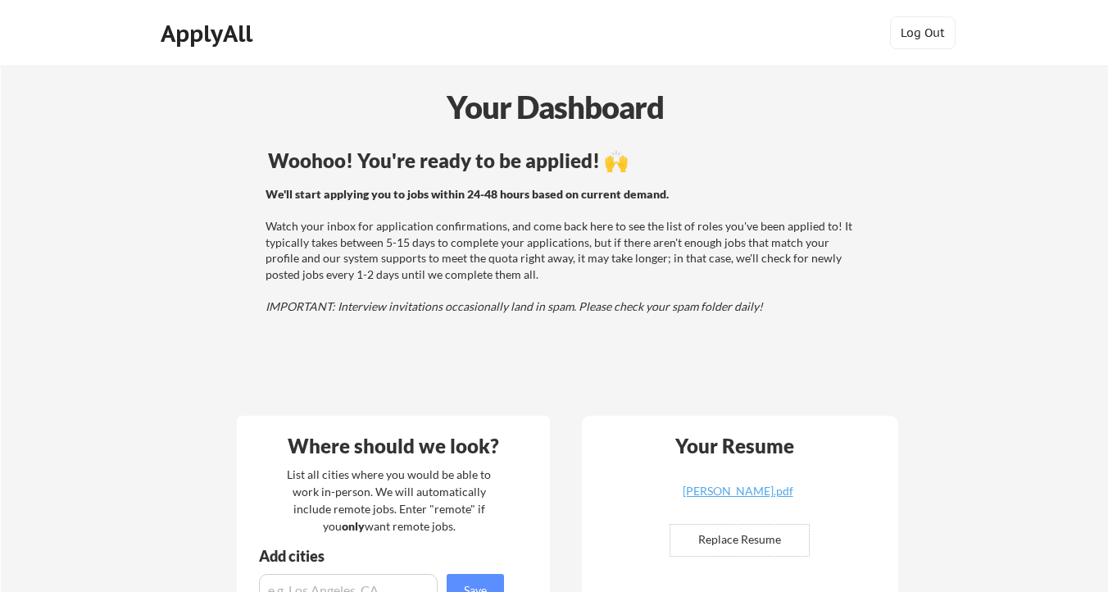
scroll to position [686, 0]
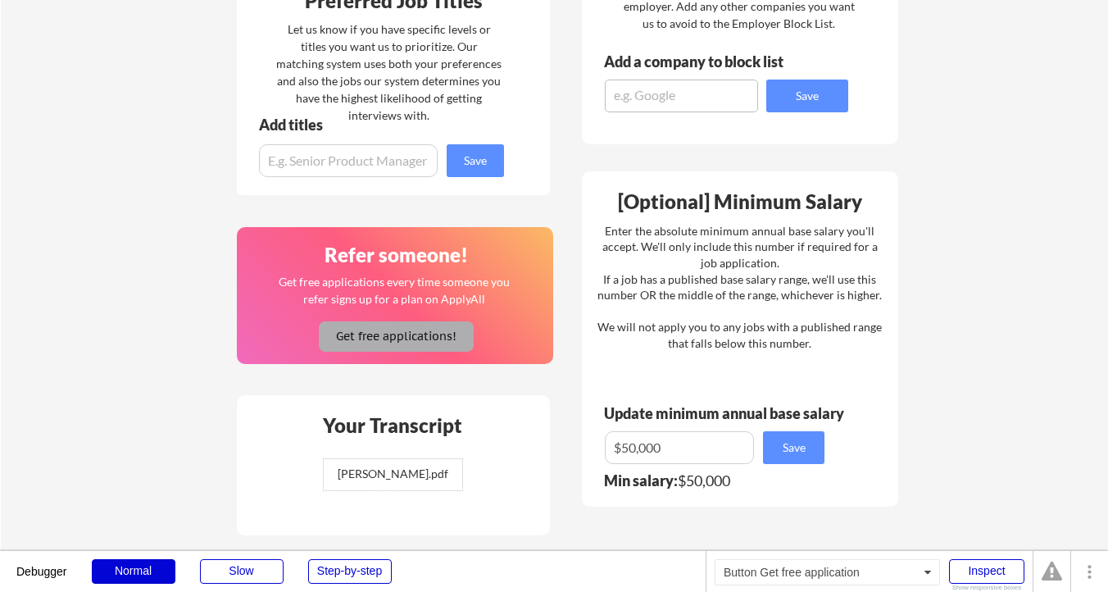
scroll to position [730, 0]
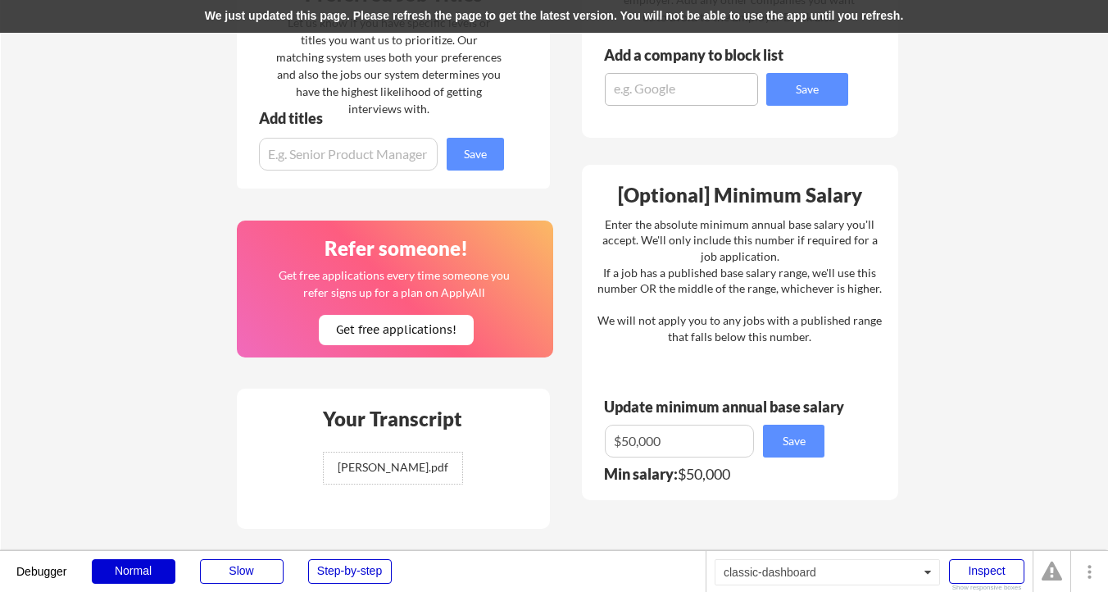
click at [716, 15] on div "We just updated this page. Please refresh the page to get the latest version. Y…" at bounding box center [554, 16] width 1108 height 33
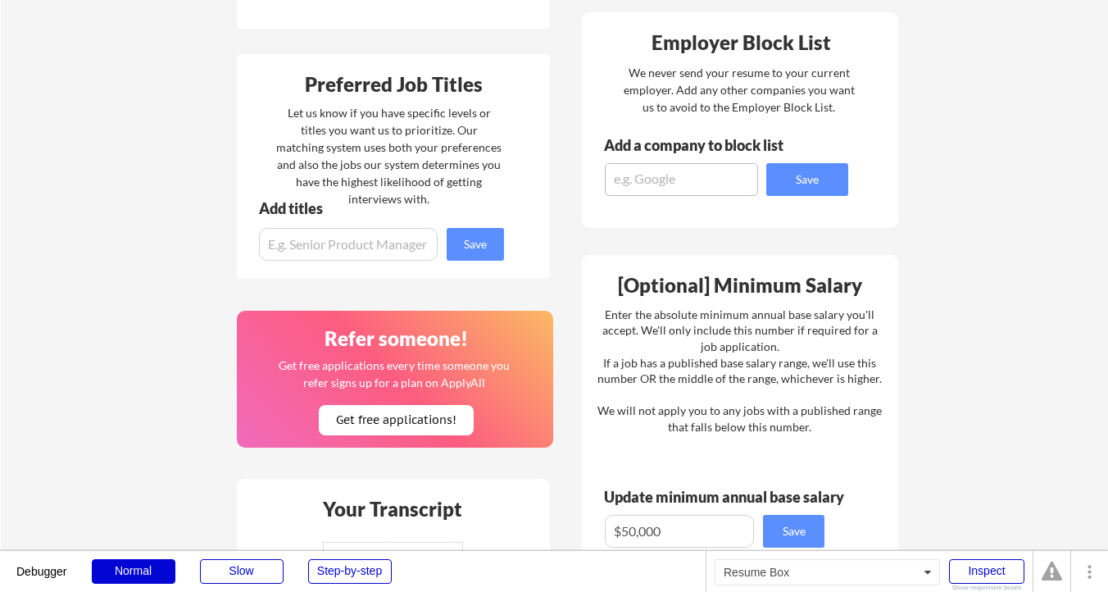
scroll to position [924, 0]
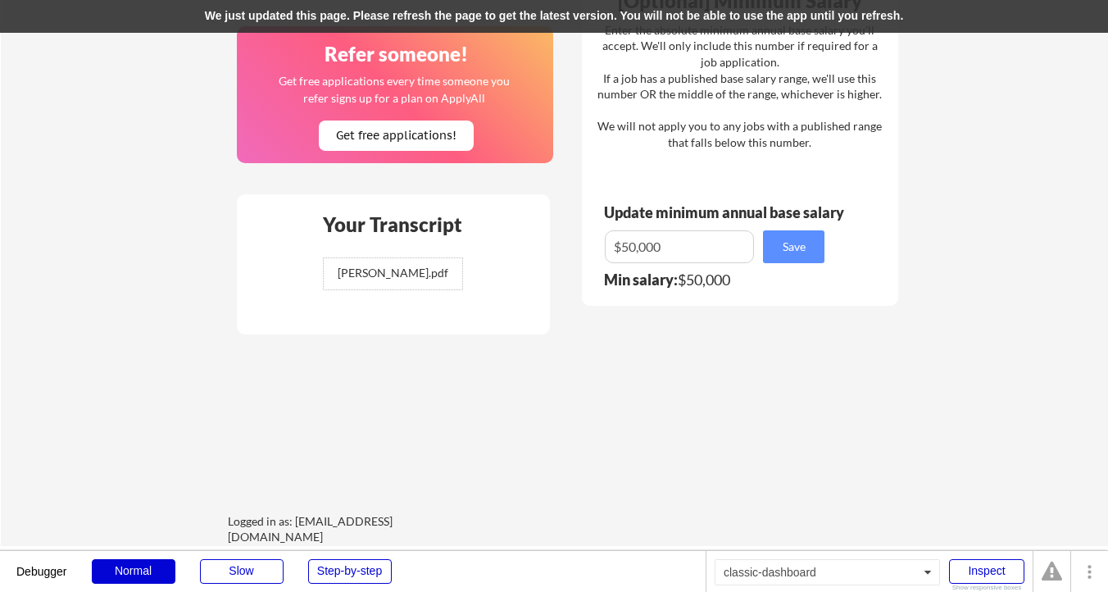
click at [560, 335] on div "Where should we look? List all cities where you would be able to work in-person…" at bounding box center [567, 11] width 689 height 1068
click at [615, 13] on div "We just updated this page. Please refresh the page to get the latest version. Y…" at bounding box center [554, 16] width 1108 height 33
